Goal: Task Accomplishment & Management: Manage account settings

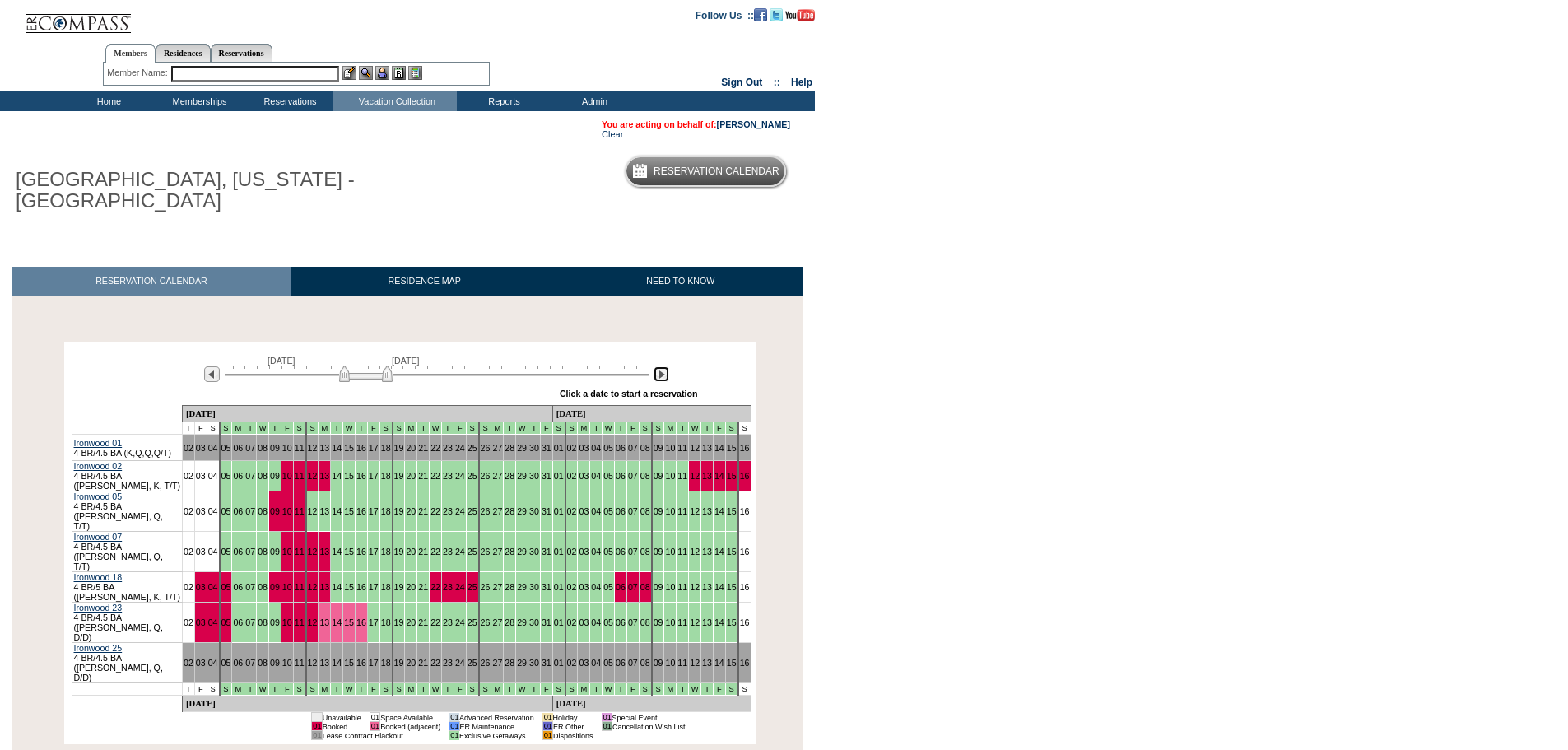
click at [657, 366] on img at bounding box center [661, 374] width 16 height 16
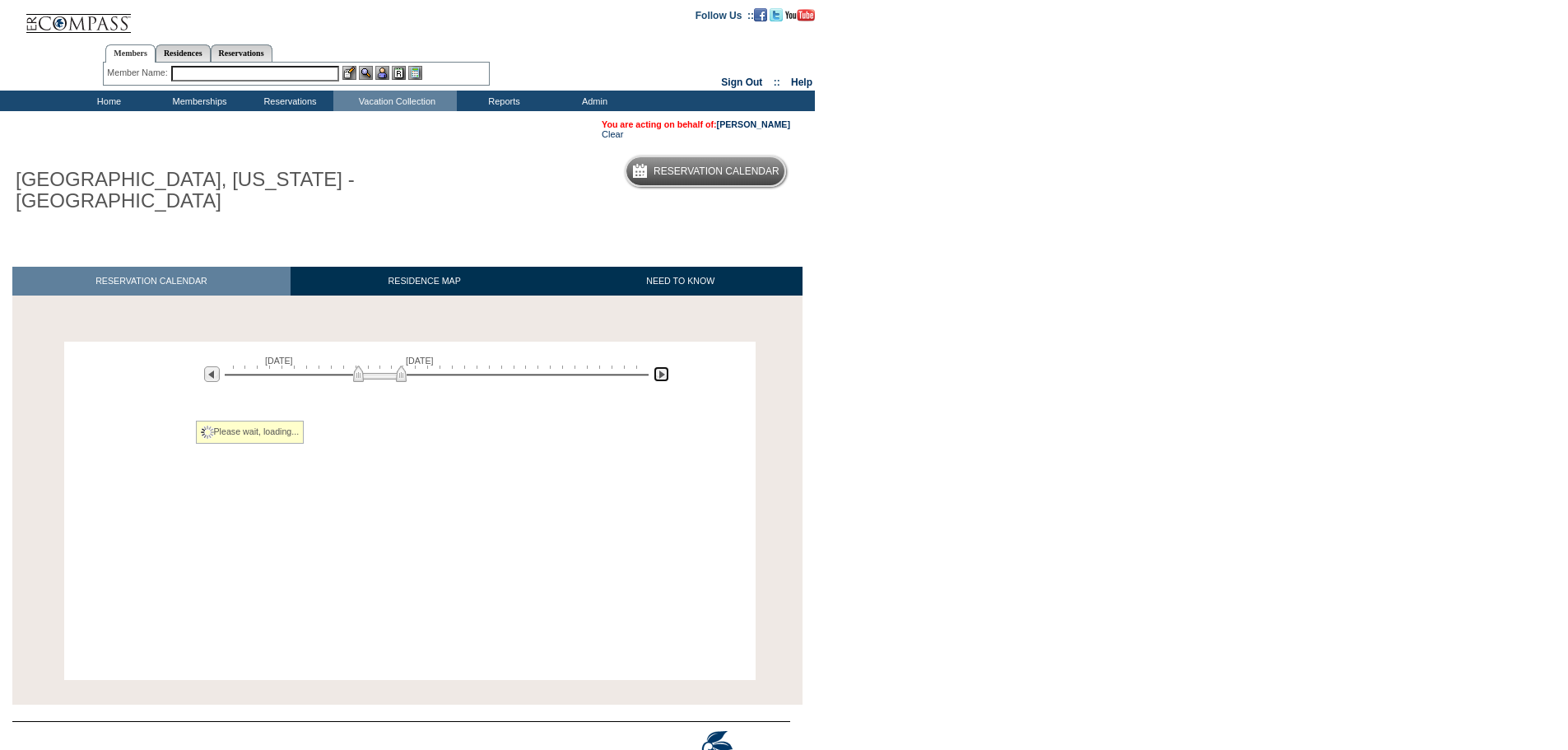
click at [657, 366] on img at bounding box center [661, 374] width 16 height 16
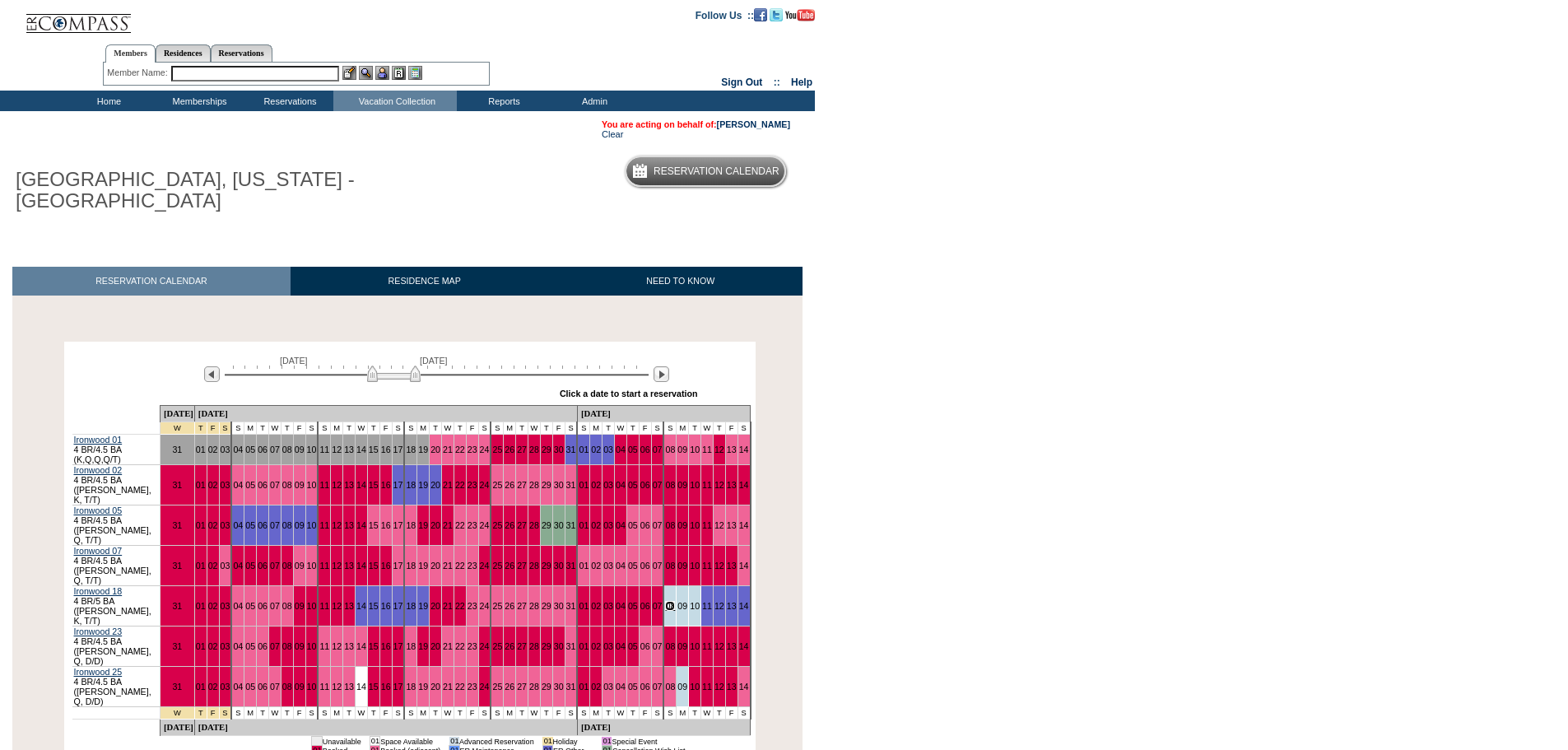
click at [665, 601] on link "08" at bounding box center [669, 605] width 10 height 10
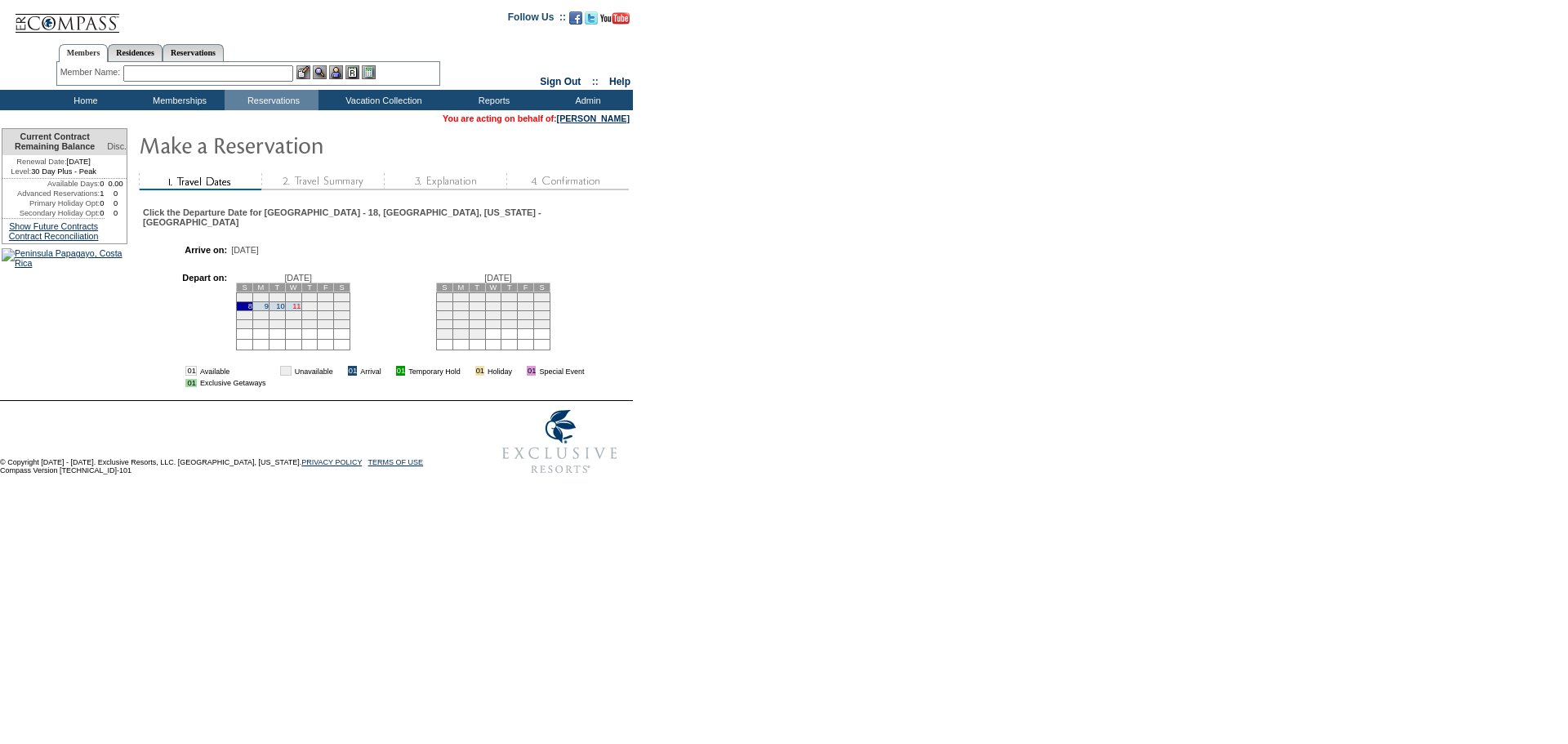
click at [292, 305] on link "11" at bounding box center [296, 307] width 9 height 9
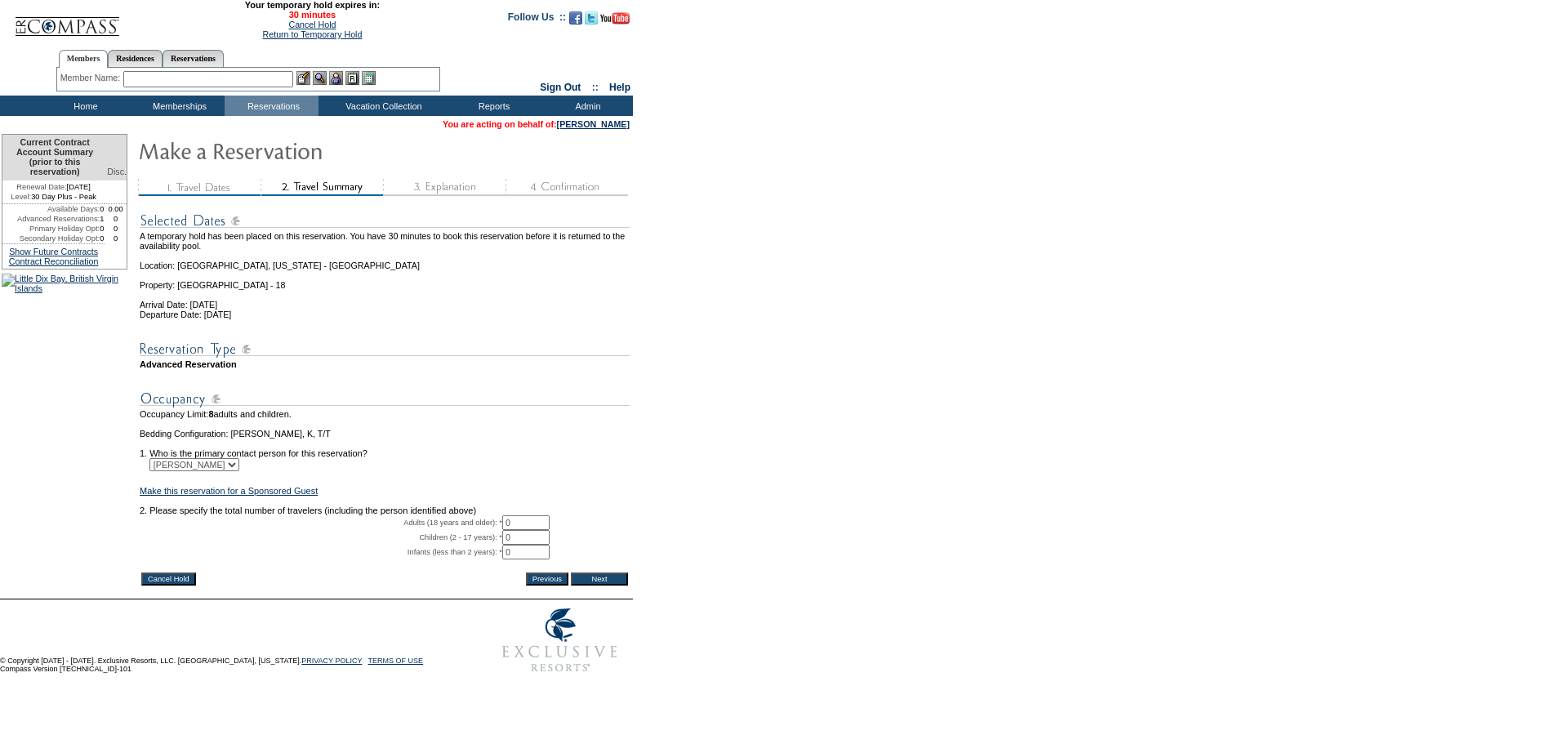
drag, startPoint x: 512, startPoint y: 547, endPoint x: 467, endPoint y: 540, distance: 45.5
click at [467, 530] on tr "Adults (18 years and older): * 0 * *" at bounding box center [385, 522] width 490 height 15
type input "2"
click at [591, 586] on input "Next" at bounding box center [599, 578] width 58 height 13
